Goal: Transaction & Acquisition: Purchase product/service

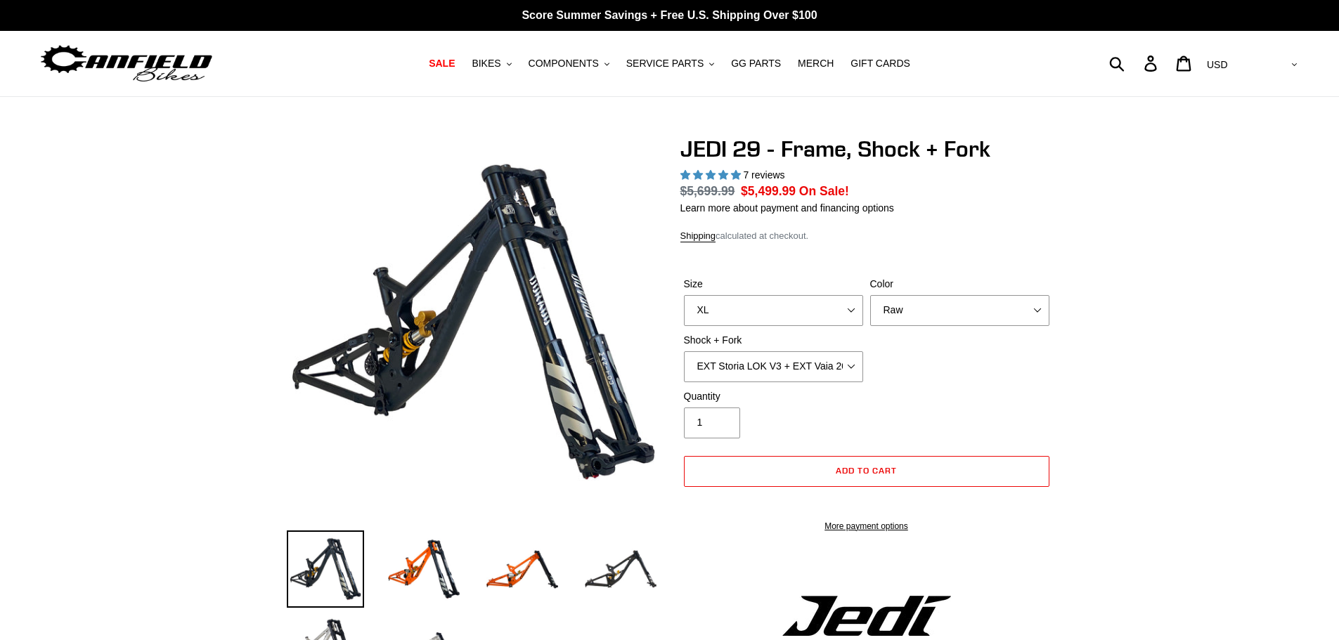
select select "highest-rating"
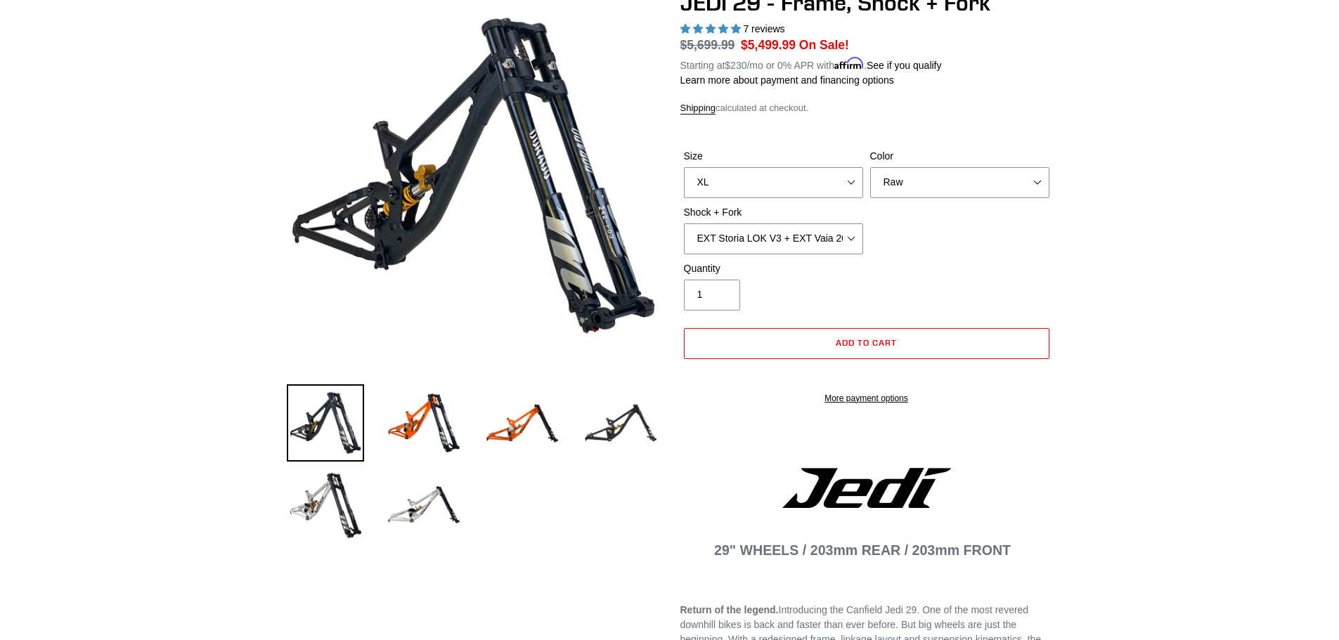
scroll to position [211, 0]
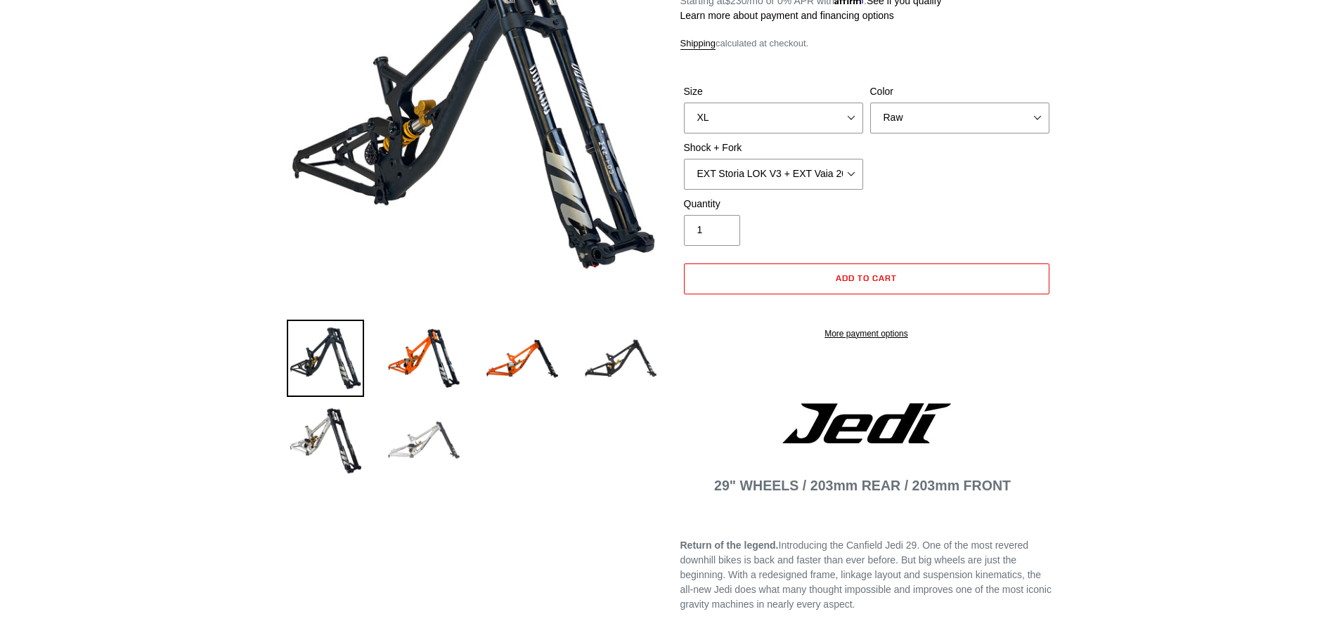
click at [424, 443] on img at bounding box center [423, 439] width 77 height 77
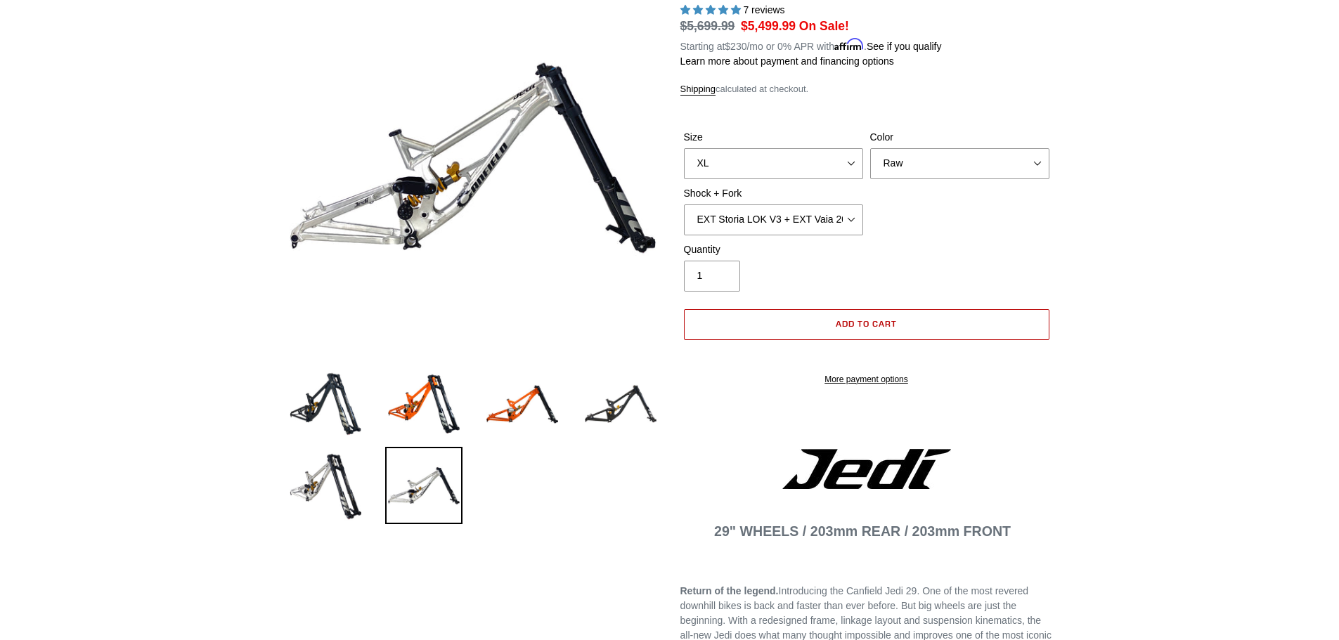
scroll to position [141, 0]
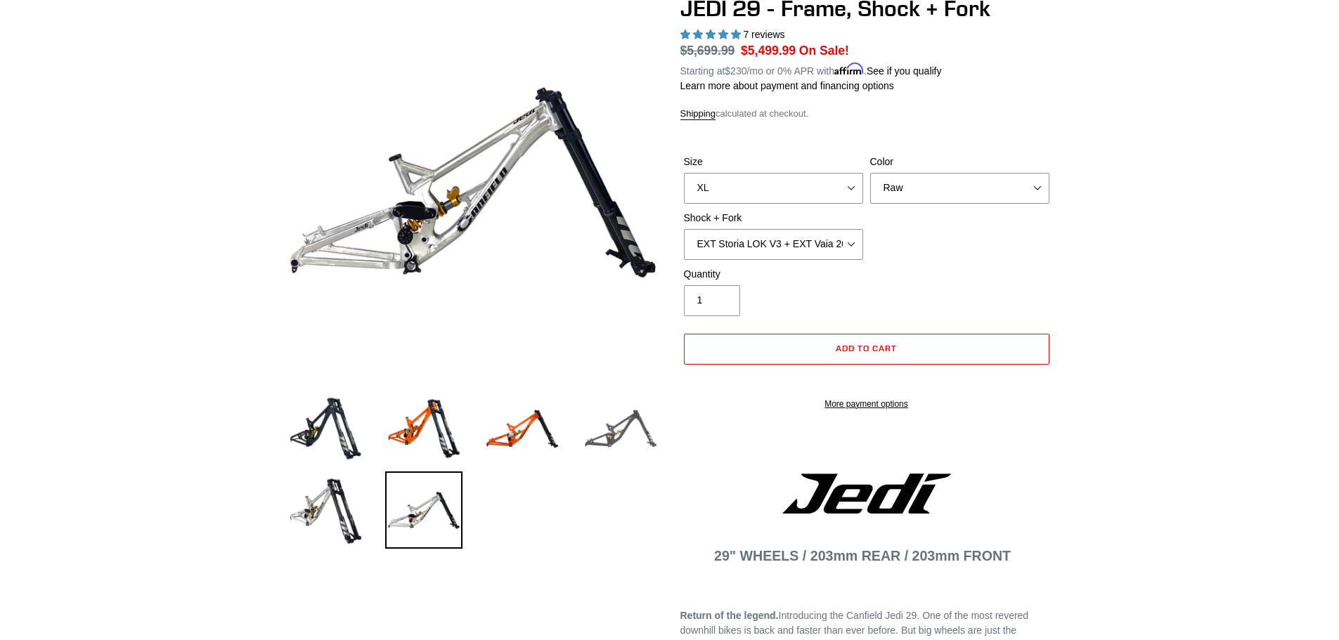
click at [623, 434] on img at bounding box center [620, 428] width 77 height 77
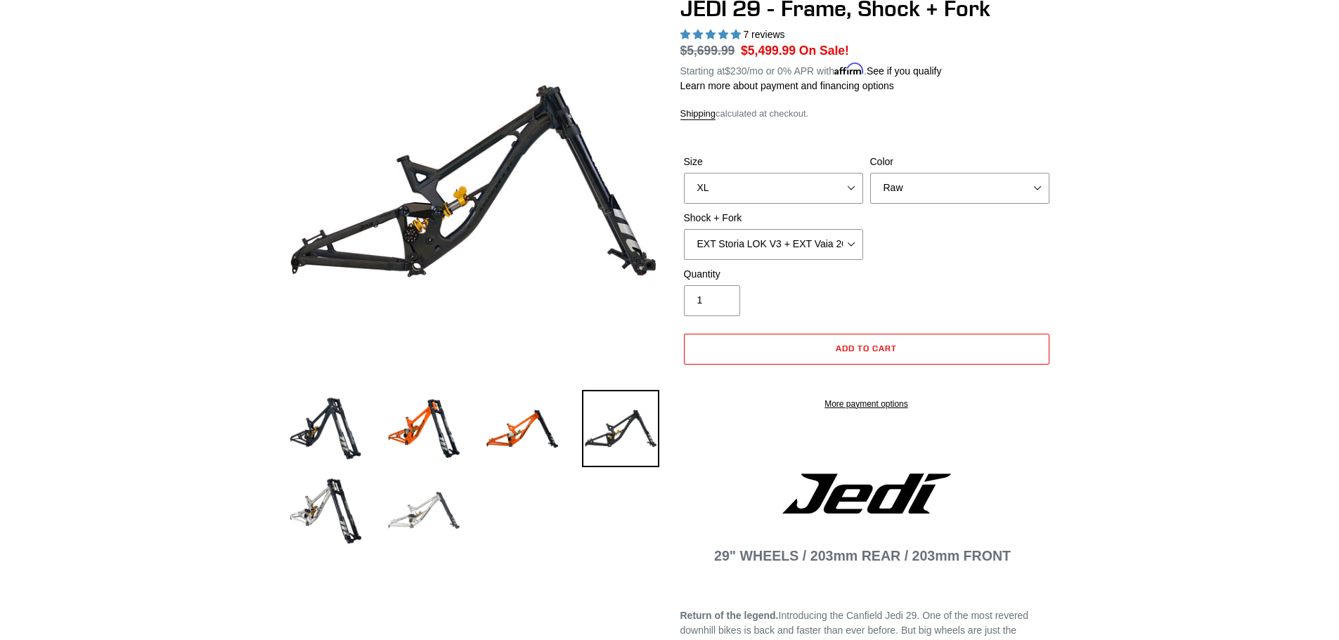
click at [424, 516] on img at bounding box center [423, 509] width 77 height 77
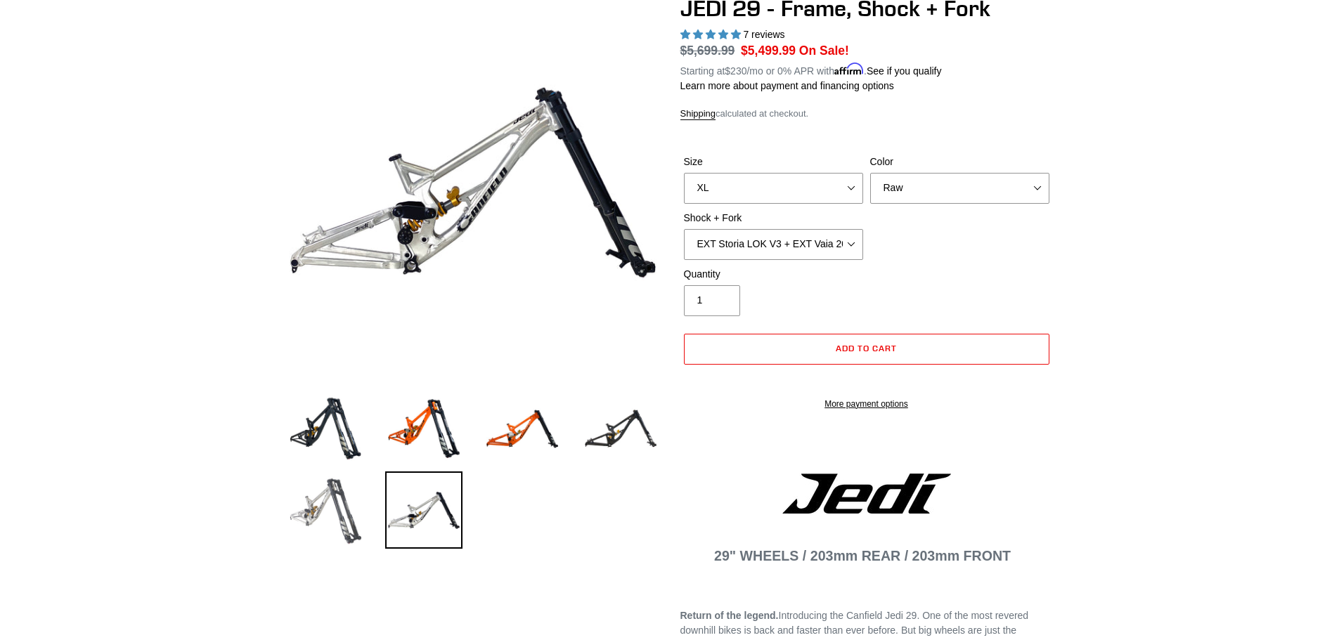
click at [331, 526] on img at bounding box center [325, 509] width 77 height 77
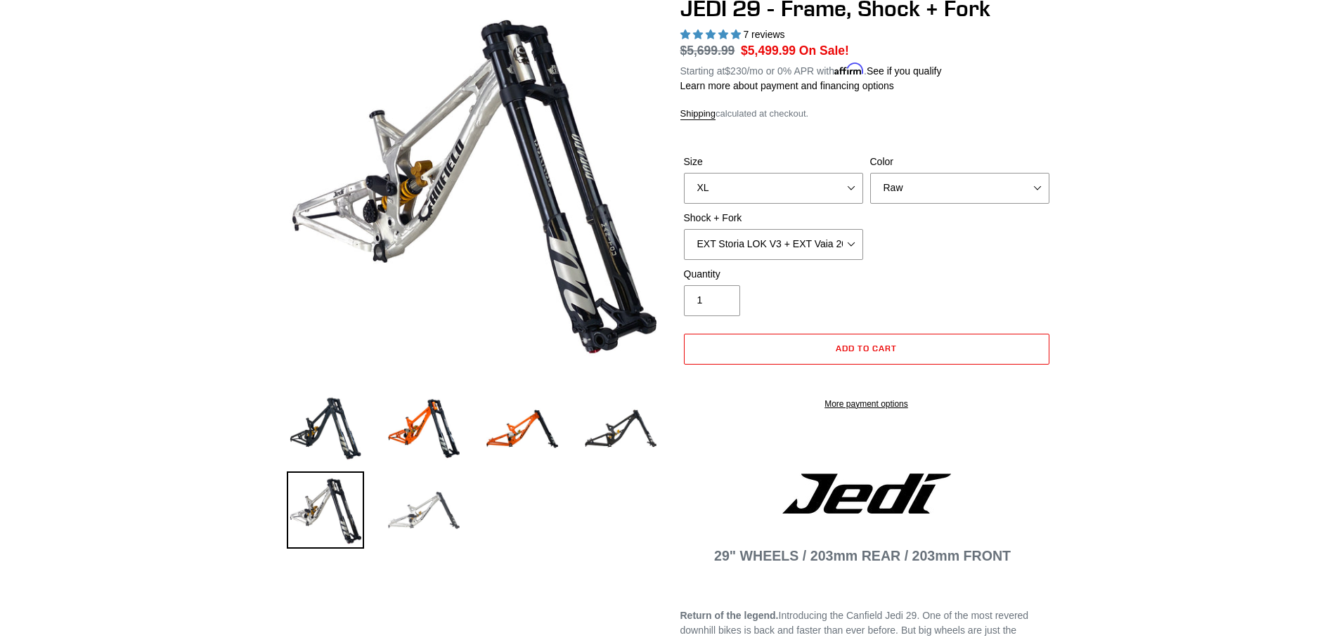
click at [420, 515] on img at bounding box center [423, 509] width 77 height 77
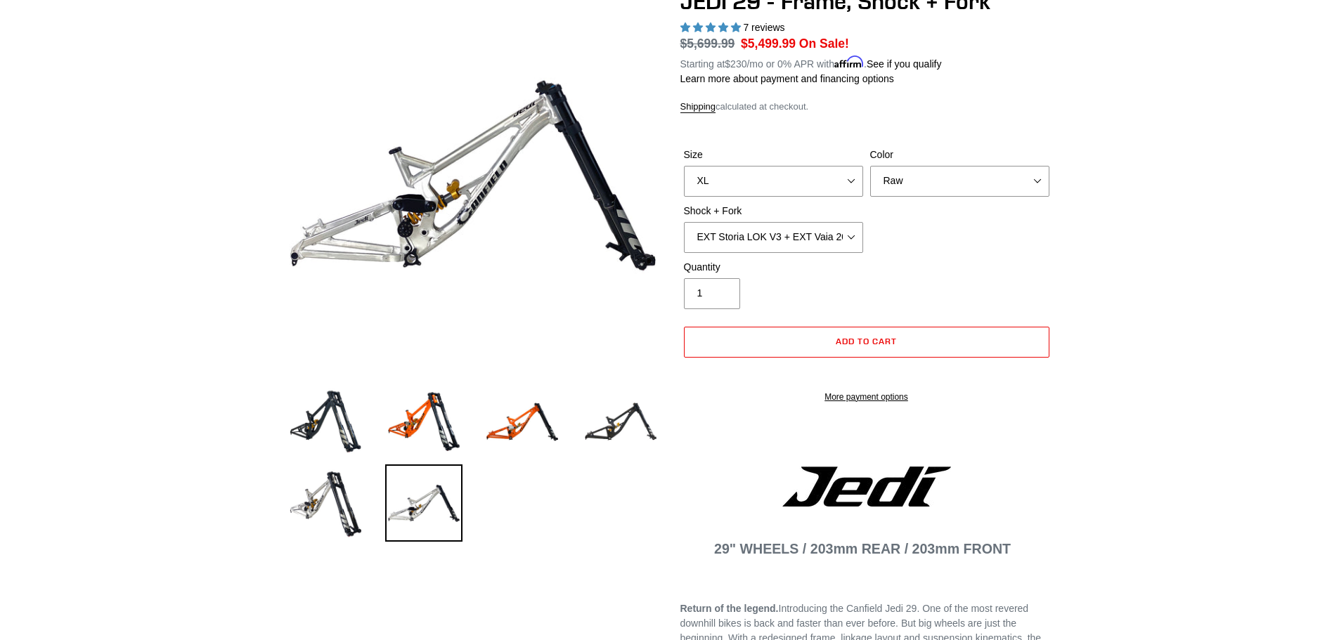
scroll to position [0, 0]
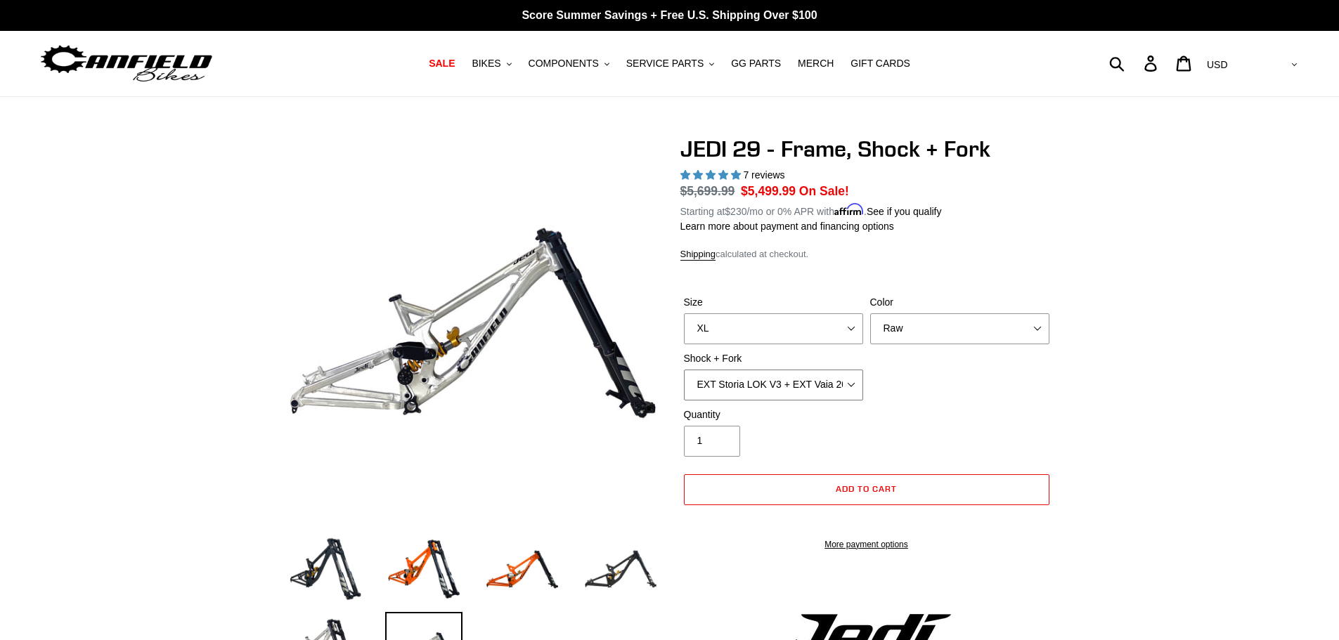
click at [854, 377] on select "RockShox Vivid Coil Ult + Boxxer RC2 C3 Ult Fox DHX2 250x75 + Fox 40 Float Grip…" at bounding box center [773, 385] width 179 height 31
click at [684, 370] on select "RockShox Vivid Coil Ult + Boxxer RC2 C3 Ult Fox DHX2 250x75 + Fox 40 Float Grip…" at bounding box center [773, 385] width 179 height 31
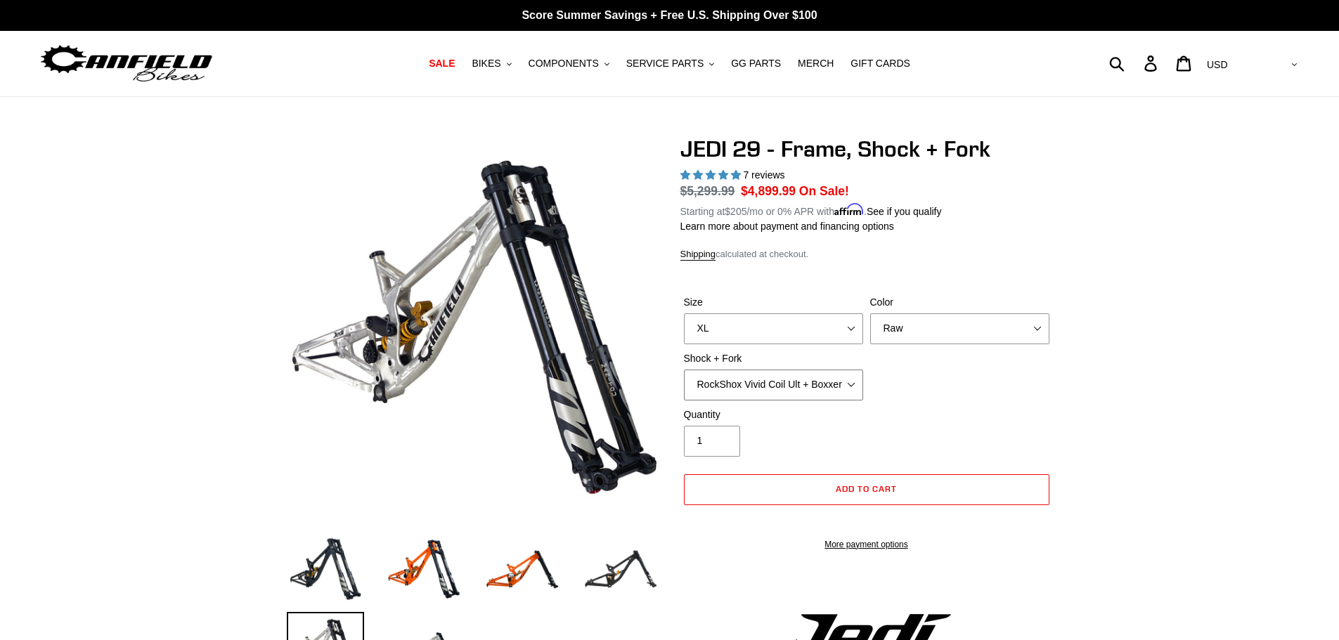
click at [849, 393] on select "RockShox Vivid Coil Ult + Boxxer RC2 C3 Ult Fox DHX2 250x75 + Fox 40 Float Grip…" at bounding box center [773, 385] width 179 height 31
select select "EXT Storia LOK V3 + EXT Vaia 200"
click at [684, 370] on select "RockShox Vivid Coil Ult + Boxxer RC2 C3 Ult Fox DHX2 250x75 + Fox 40 Float Grip…" at bounding box center [773, 385] width 179 height 31
drag, startPoint x: 791, startPoint y: 316, endPoint x: 801, endPoint y: 330, distance: 17.2
click at [795, 321] on select "M (Please allow 2 weeks for delivery) L (Please allow 2 weeks for delivery) XL" at bounding box center [773, 328] width 179 height 31
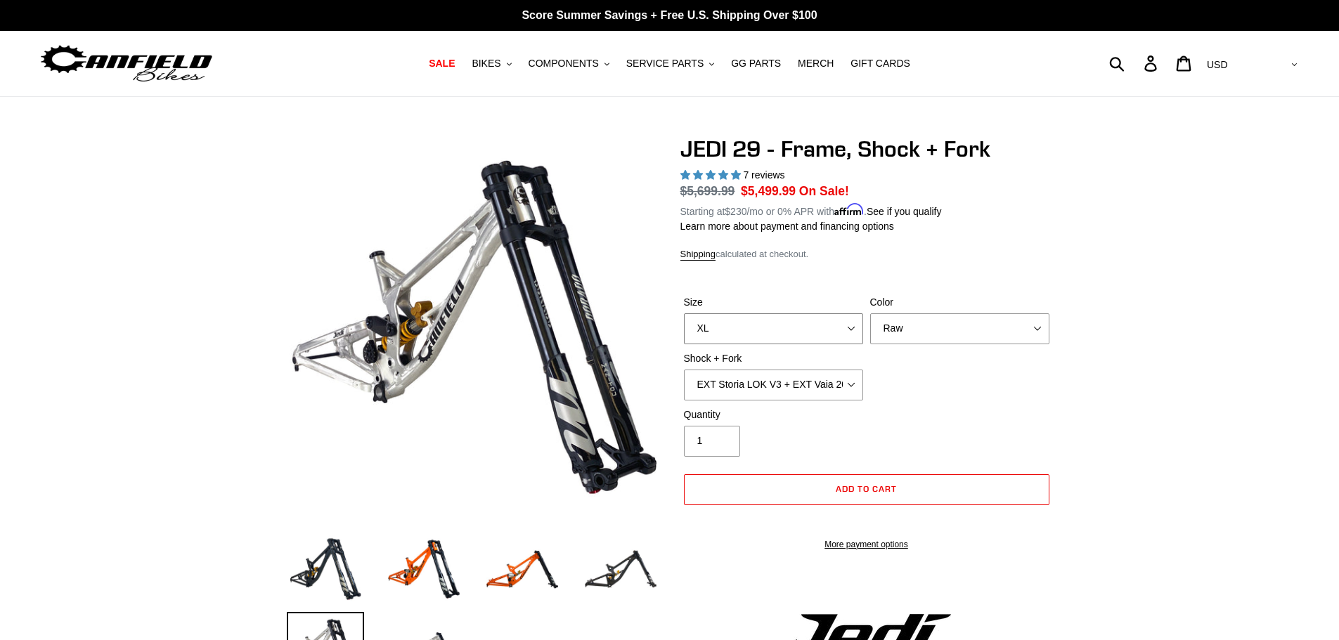
select select "L (Please allow 2 weeks for delivery)"
click at [684, 313] on select "M (Please allow 2 weeks for delivery) L (Please allow 2 weeks for delivery) XL" at bounding box center [773, 328] width 179 height 31
click at [938, 378] on div "Size M (Please allow 2 weeks for delivery) L (Please allow 2 weeks for delivery…" at bounding box center [866, 351] width 372 height 112
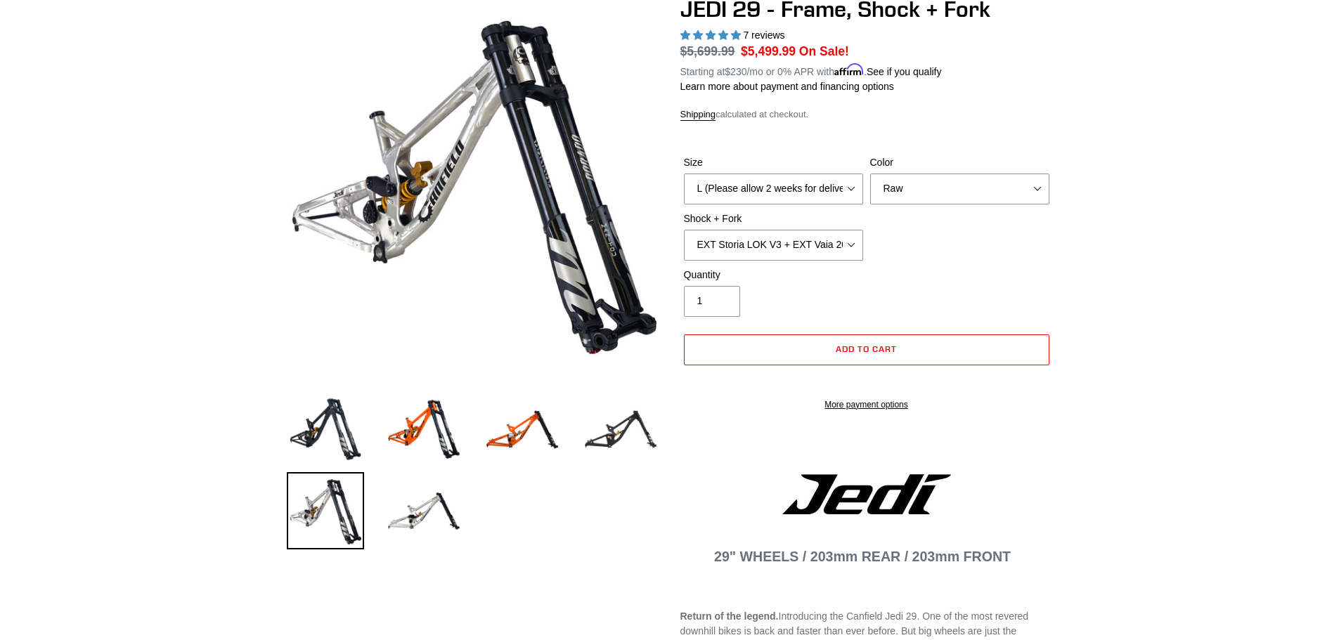
scroll to position [141, 0]
click at [895, 353] on button "Add to cart" at bounding box center [866, 349] width 365 height 31
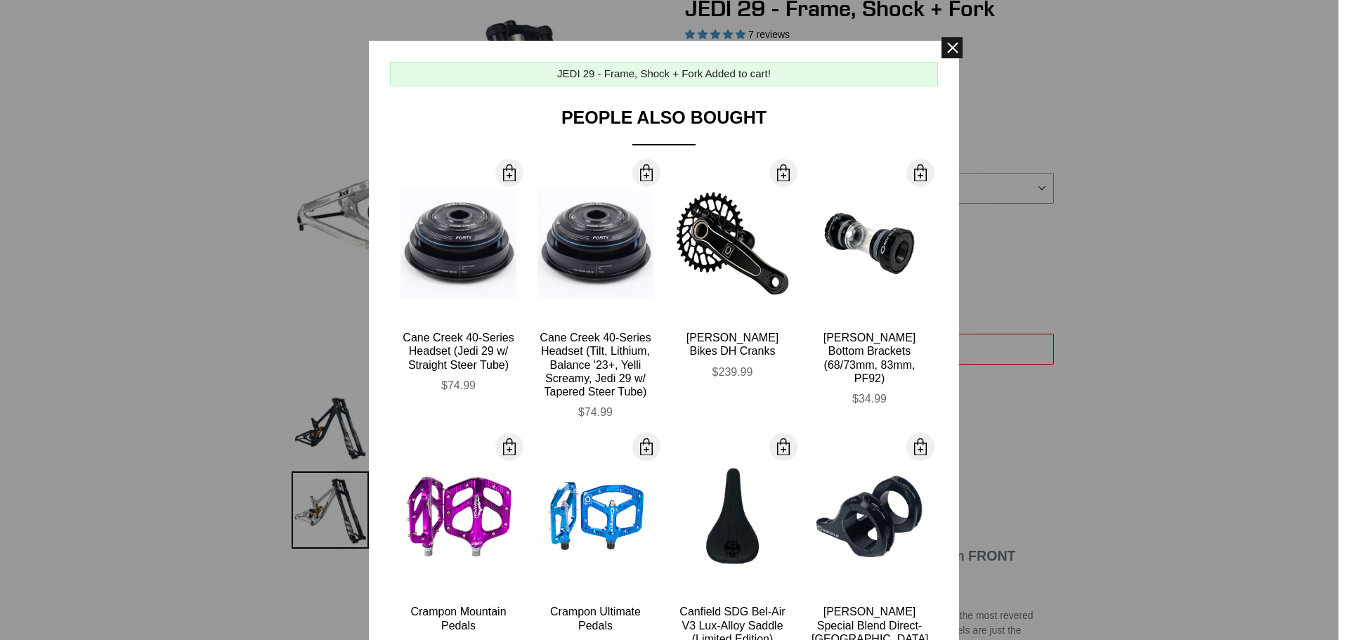
click at [952, 51] on span at bounding box center [952, 47] width 21 height 21
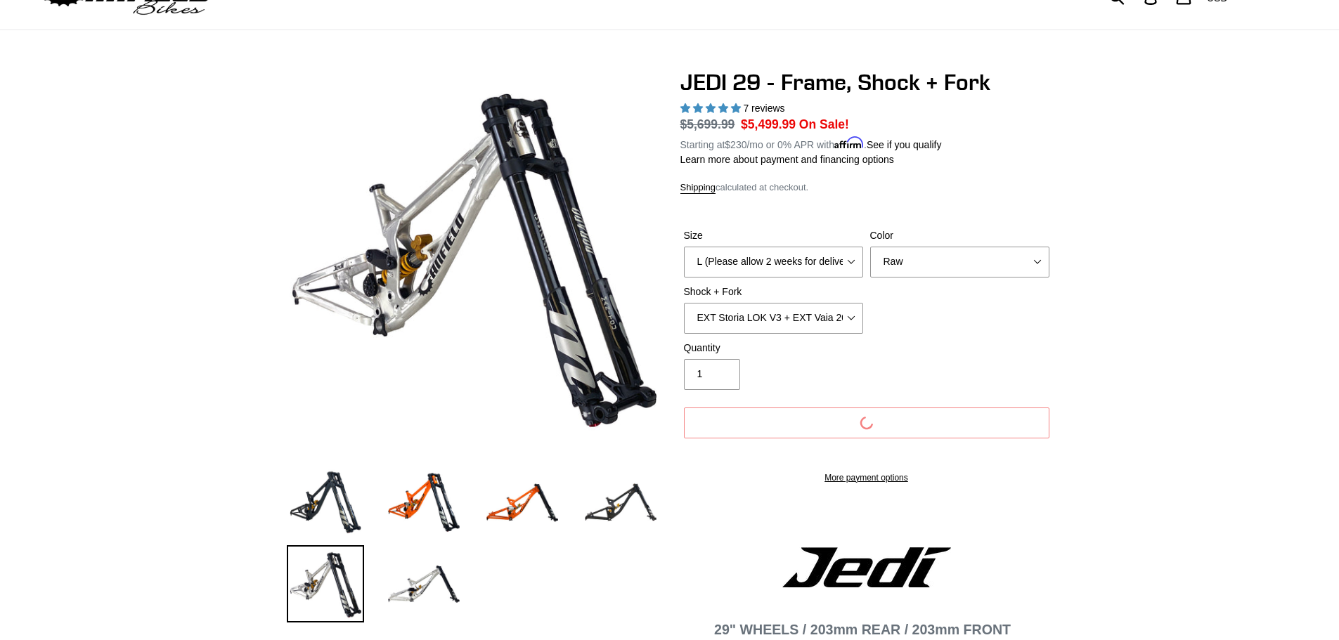
scroll to position [0, 0]
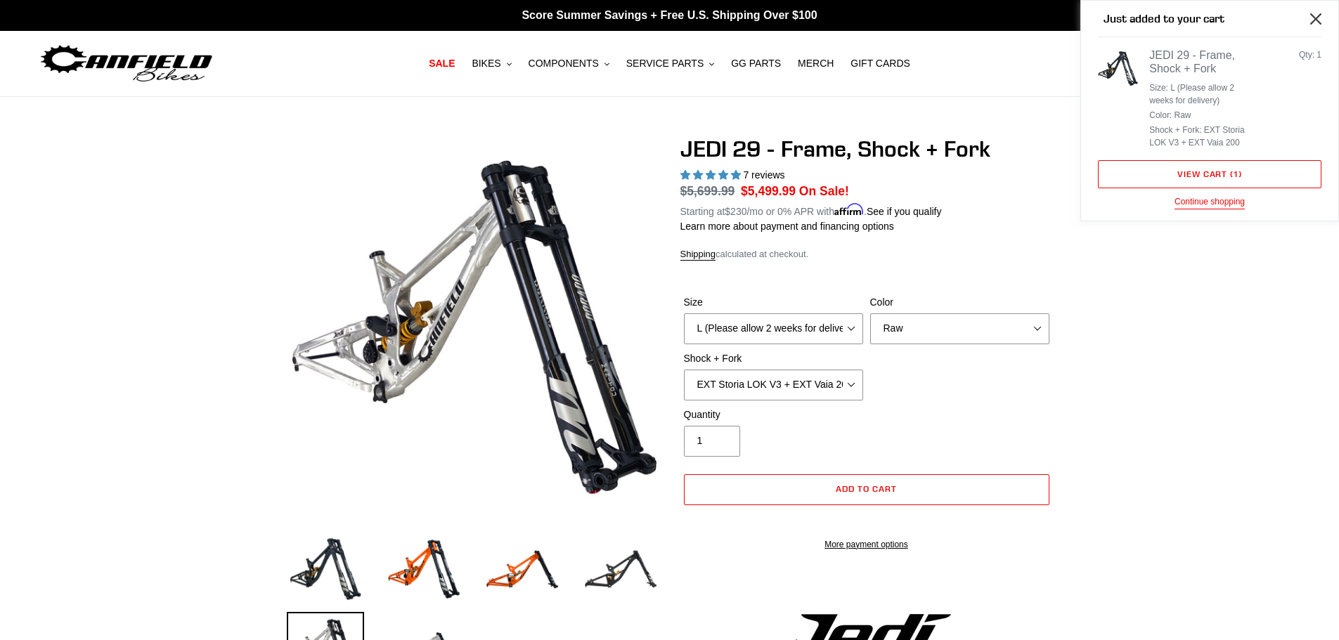
click at [1315, 18] on icon "Close" at bounding box center [1315, 18] width 11 height 11
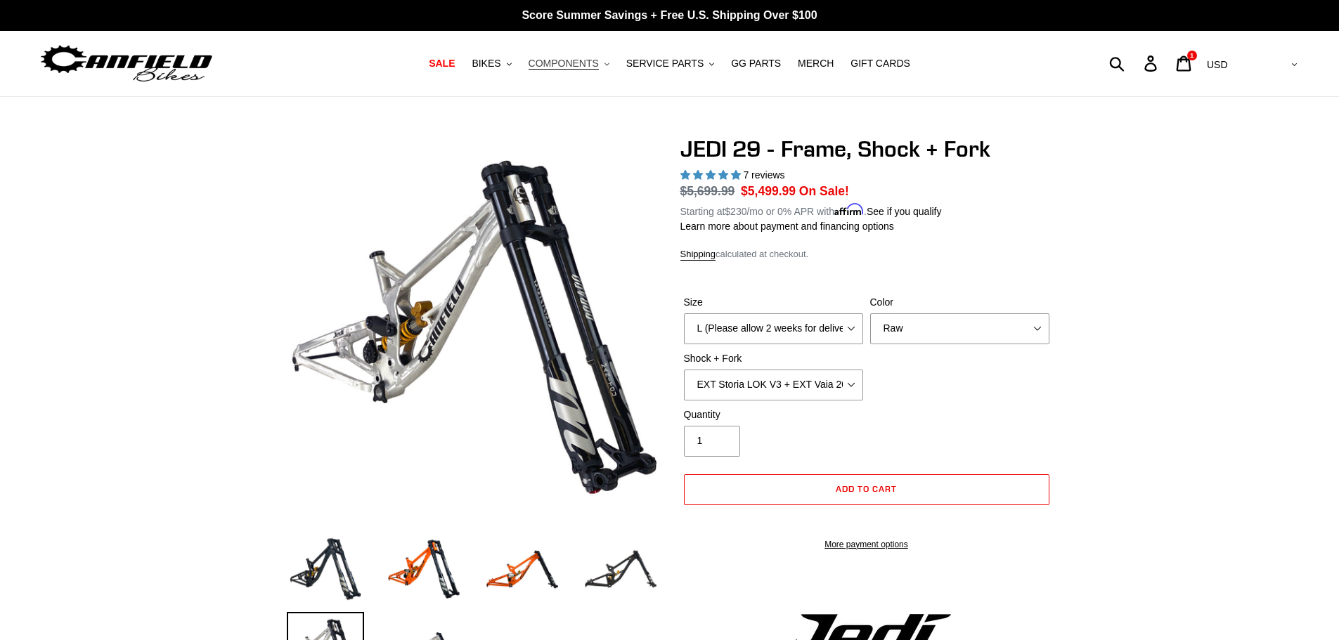
click at [584, 65] on span "COMPONENTS" at bounding box center [563, 64] width 70 height 12
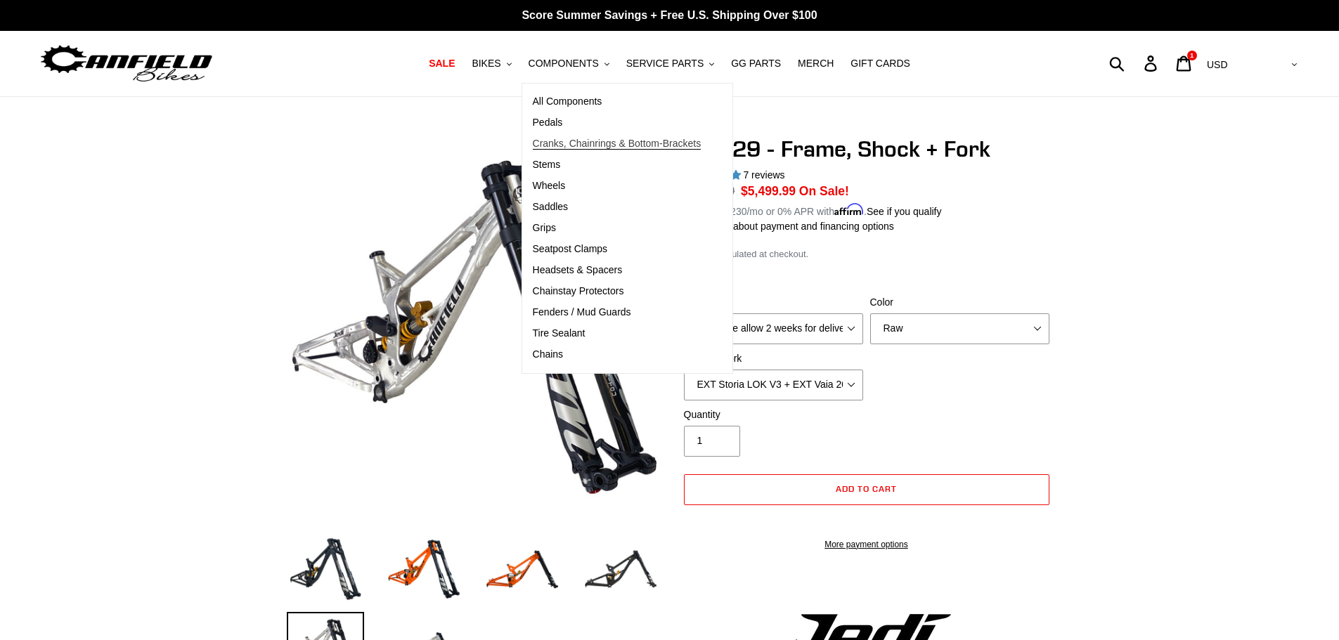
click at [712, 139] on link "Cranks, Chainrings & Bottom-Brackets" at bounding box center [617, 144] width 190 height 21
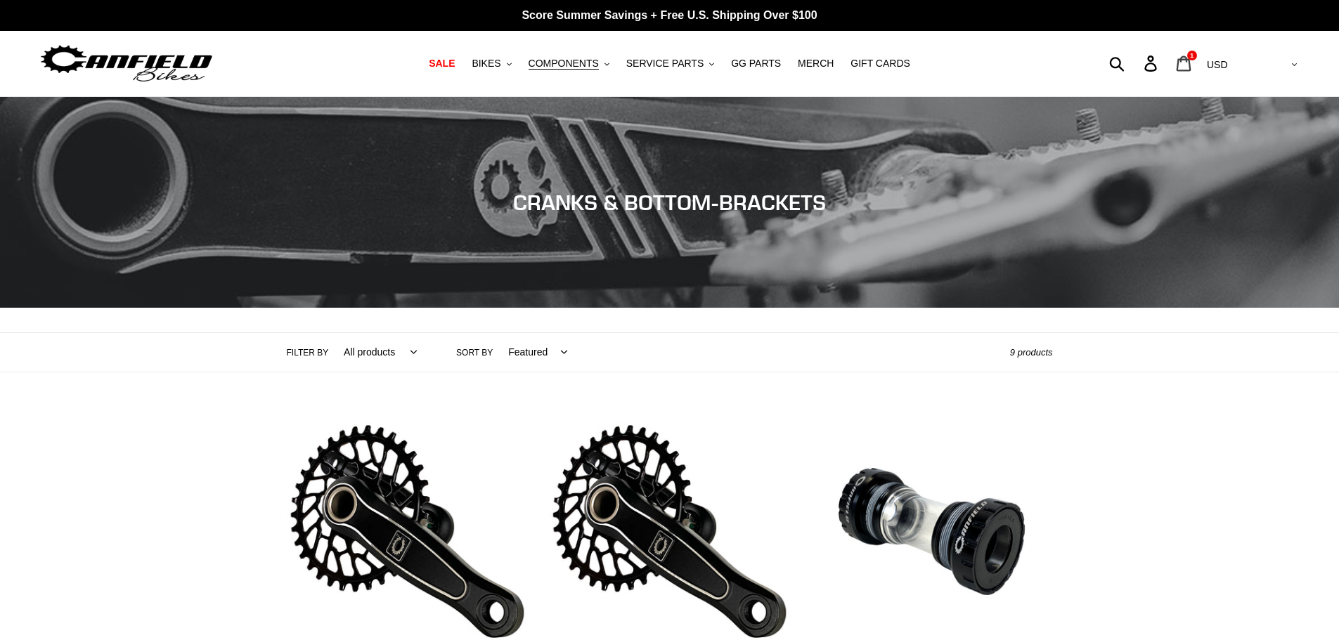
click at [1191, 60] on icon at bounding box center [1183, 63] width 15 height 15
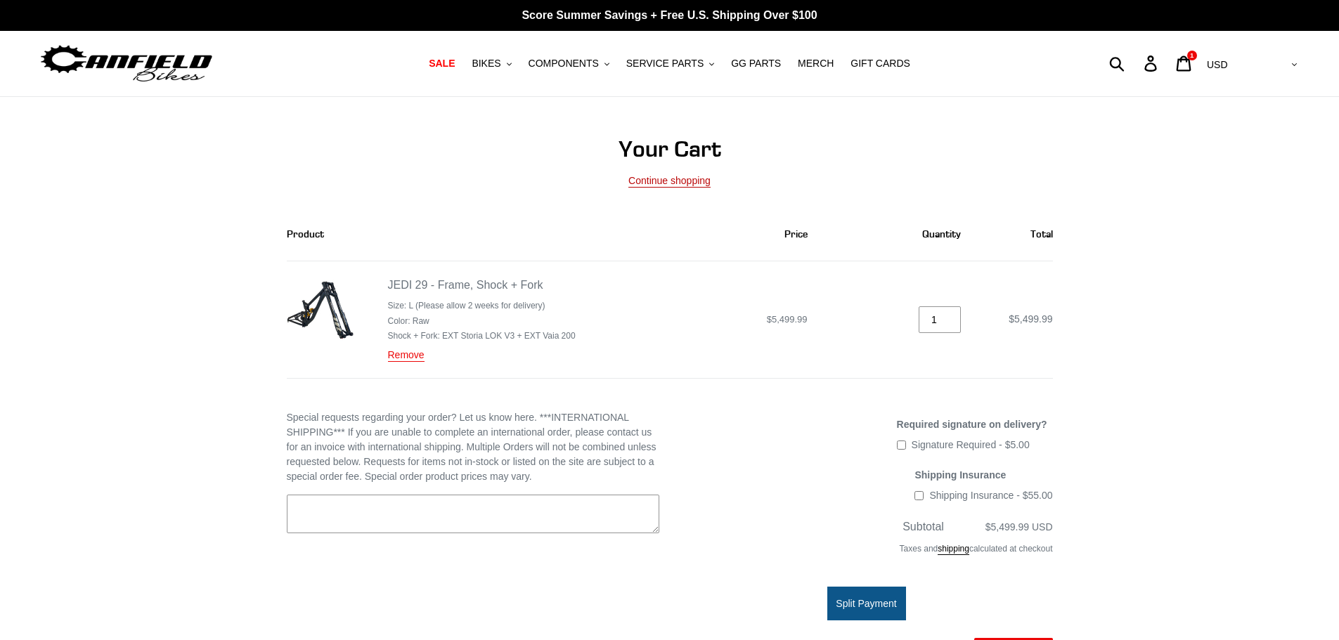
click at [685, 183] on link "Continue shopping" at bounding box center [669, 181] width 82 height 13
